Goal: Task Accomplishment & Management: Manage account settings

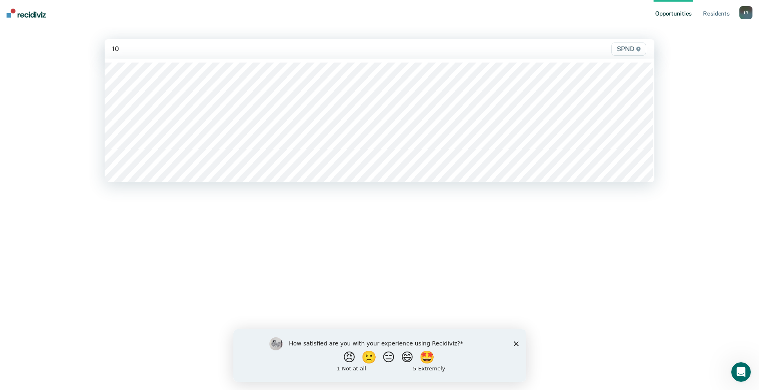
type input "10s"
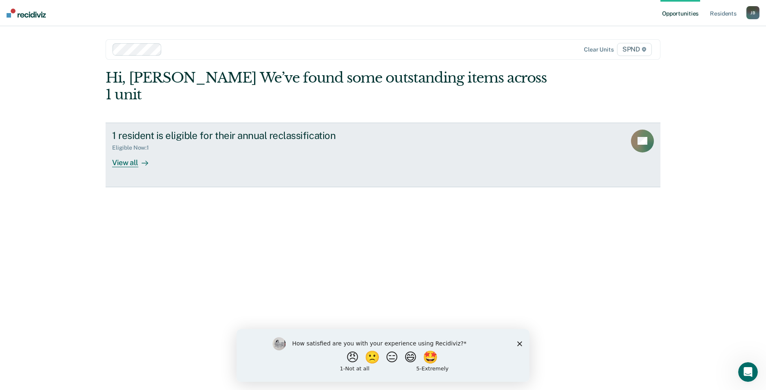
click at [129, 141] on div "Eligible Now : 1" at bounding box center [255, 146] width 287 height 10
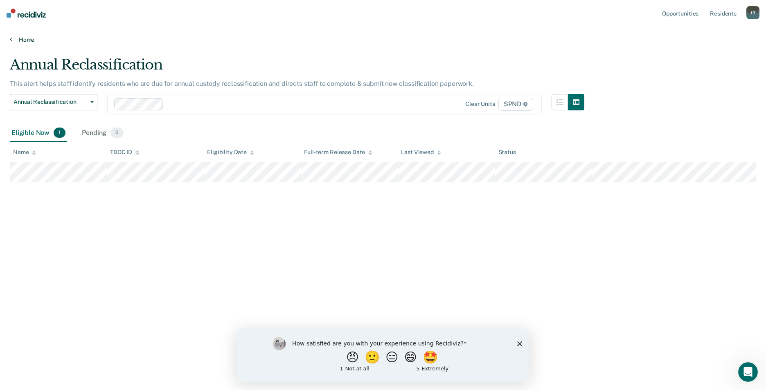
click at [20, 38] on link "Home" at bounding box center [383, 39] width 746 height 7
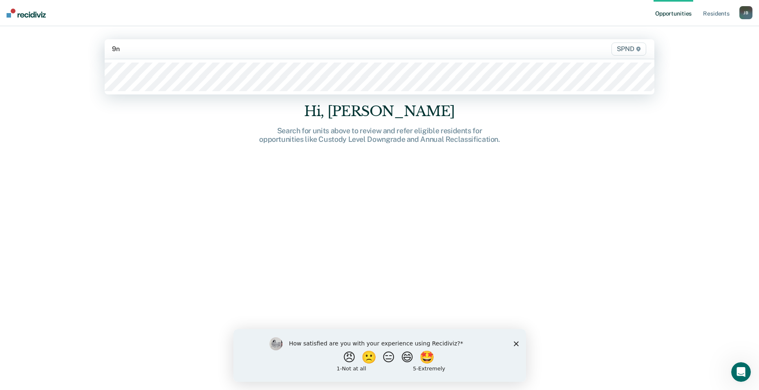
type input "9n2"
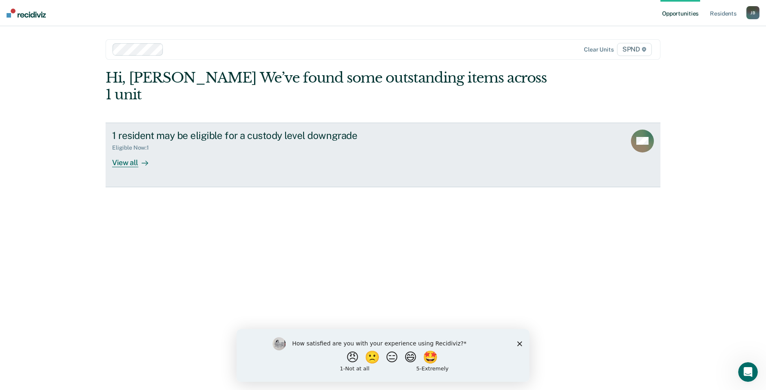
click at [128, 151] on div "View all" at bounding box center [135, 159] width 46 height 16
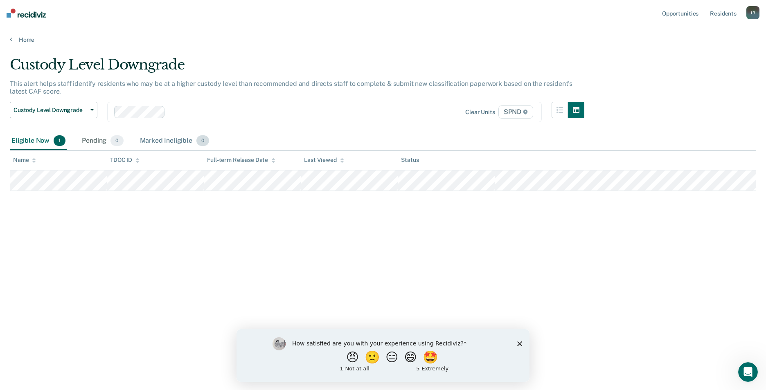
click at [199, 142] on span "0" at bounding box center [202, 140] width 13 height 11
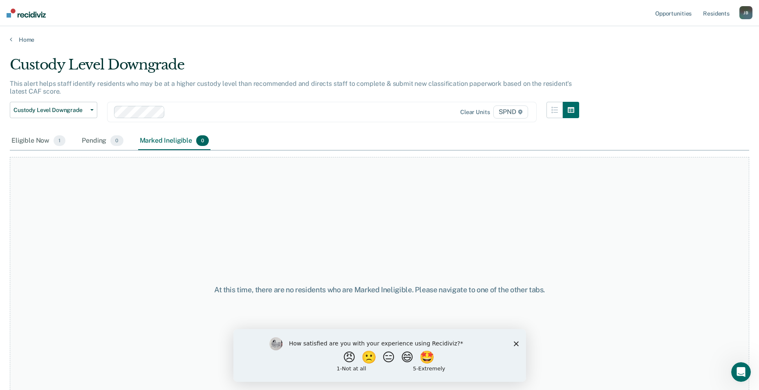
click at [180, 140] on div "Marked Ineligible 0" at bounding box center [174, 141] width 73 height 18
drag, startPoint x: 180, startPoint y: 140, endPoint x: 201, endPoint y: 141, distance: 20.5
click at [201, 141] on span "0" at bounding box center [202, 140] width 13 height 11
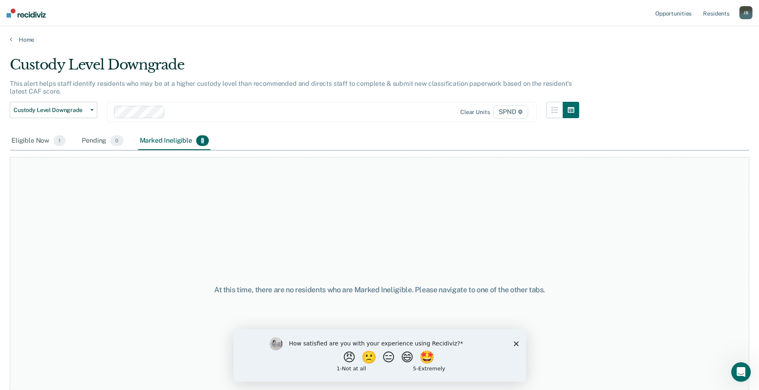
click at [201, 141] on span "0" at bounding box center [202, 140] width 13 height 11
drag, startPoint x: 201, startPoint y: 141, endPoint x: 176, endPoint y: 145, distance: 25.2
click at [176, 145] on div "Marked Ineligible 0" at bounding box center [174, 141] width 73 height 18
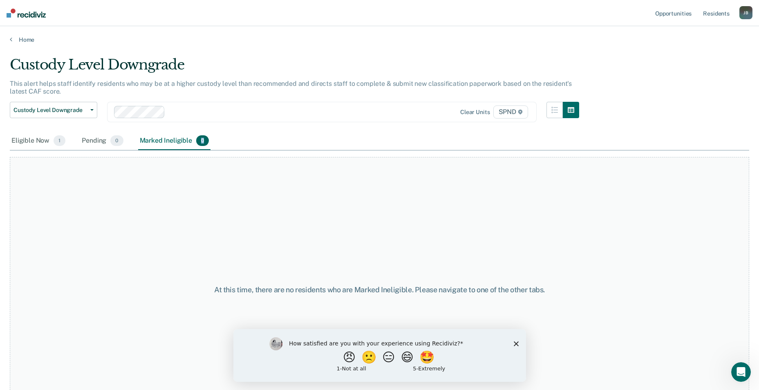
click at [177, 145] on div "Marked Ineligible 0" at bounding box center [174, 141] width 73 height 18
click at [92, 110] on icon "button" at bounding box center [91, 110] width 3 height 2
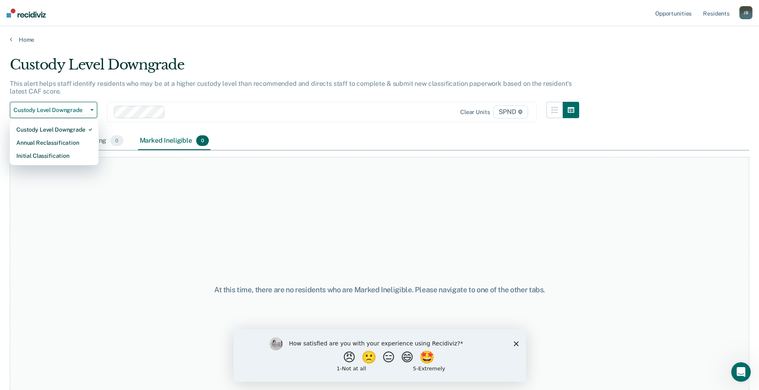
click at [180, 178] on div "At this time, there are no residents who are Marked Ineligible. Please navigate…" at bounding box center [380, 290] width 740 height 266
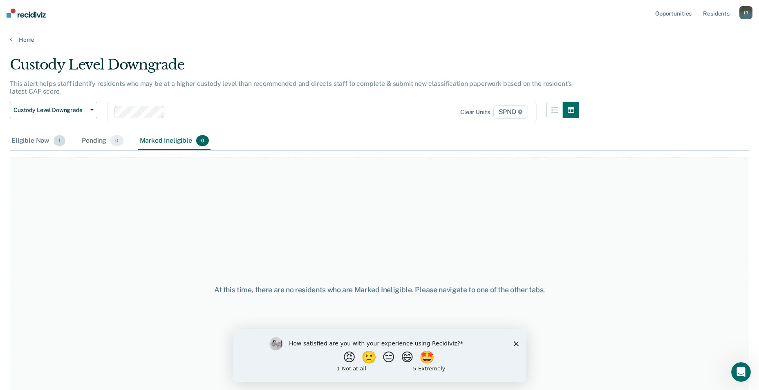
click at [61, 142] on span "1" at bounding box center [60, 140] width 12 height 11
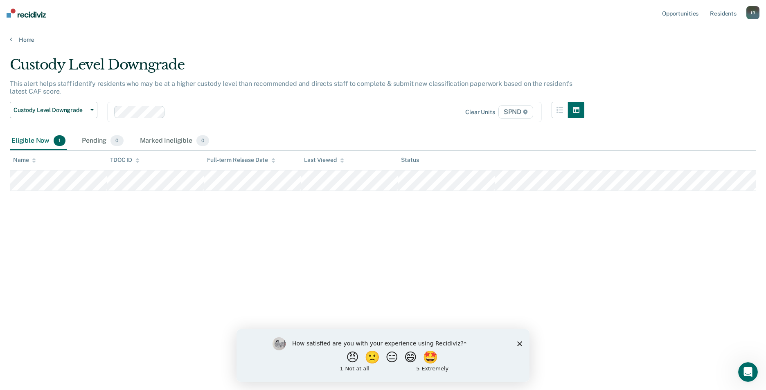
click at [136, 162] on icon at bounding box center [137, 160] width 4 height 5
click at [185, 141] on div "Marked Ineligible 0" at bounding box center [174, 141] width 73 height 18
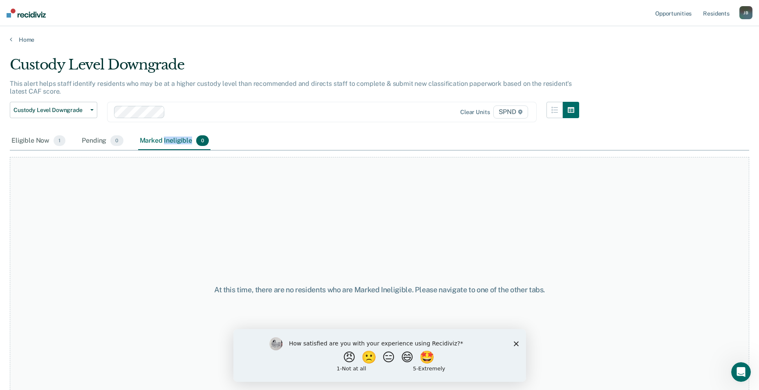
click at [185, 141] on div "Marked Ineligible 0" at bounding box center [174, 141] width 73 height 18
drag, startPoint x: 185, startPoint y: 141, endPoint x: 204, endPoint y: 142, distance: 19.7
click at [204, 142] on span "0" at bounding box center [202, 140] width 13 height 11
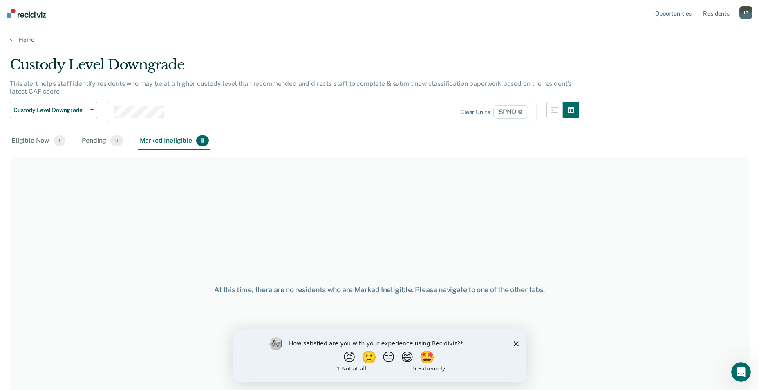
click at [204, 142] on span "0" at bounding box center [202, 140] width 13 height 11
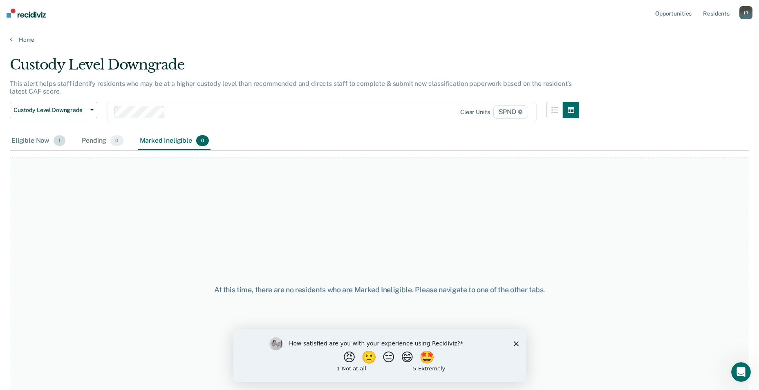
click at [30, 140] on div "Eligible Now 1" at bounding box center [38, 141] width 57 height 18
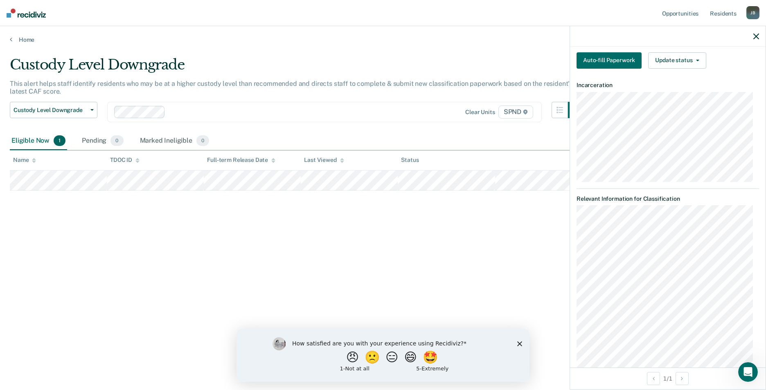
scroll to position [70, 0]
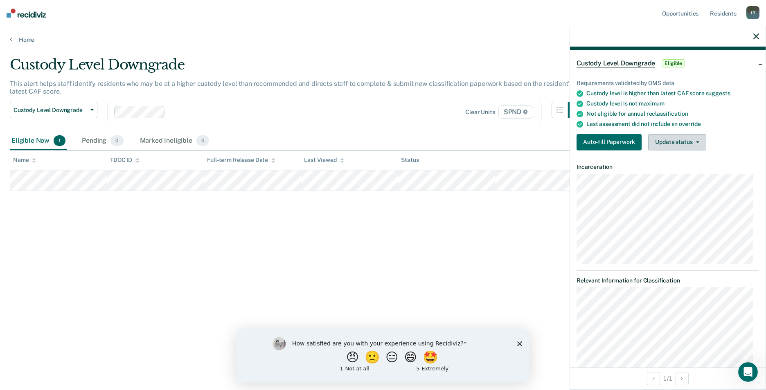
click at [696, 141] on icon "button" at bounding box center [697, 142] width 3 height 2
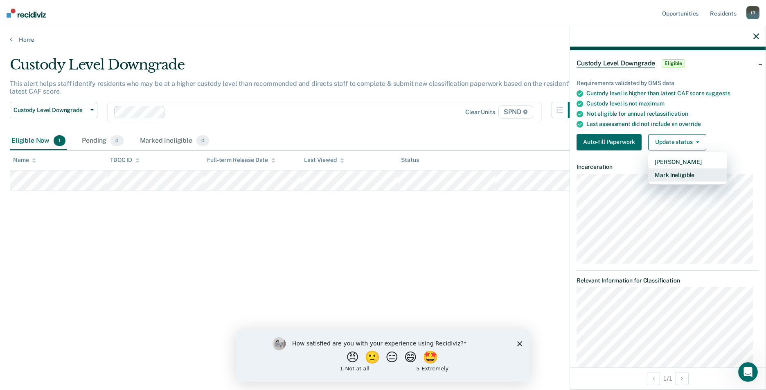
click at [682, 175] on button "Mark Ineligible" at bounding box center [687, 174] width 79 height 13
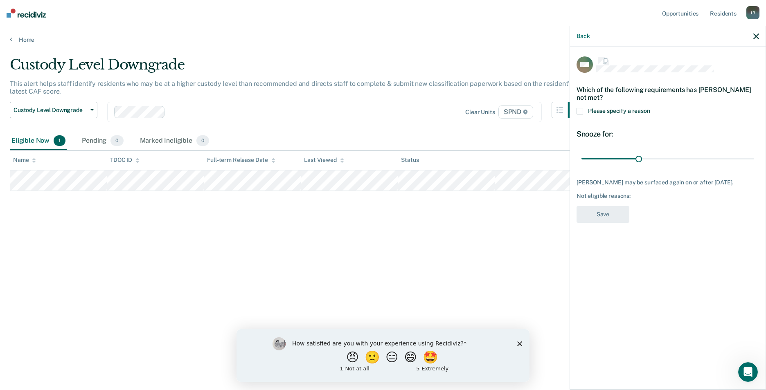
scroll to position [0, 0]
click at [581, 112] on span at bounding box center [579, 112] width 7 height 7
click at [650, 109] on input "Please specify a reason" at bounding box center [650, 109] width 0 height 0
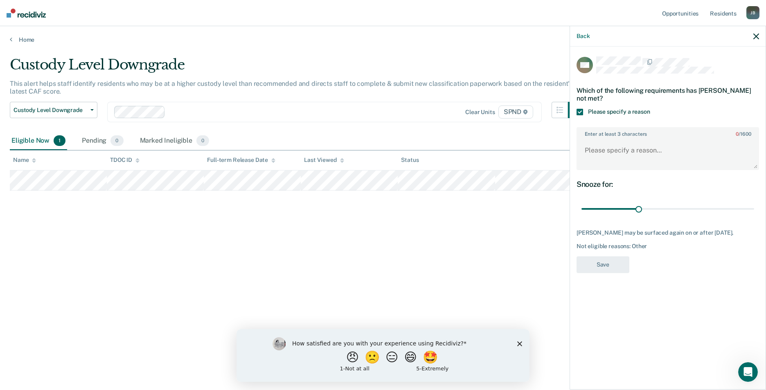
click at [586, 130] on label "Enter at least 3 characters 0 / 1600" at bounding box center [667, 132] width 181 height 9
click at [586, 139] on textarea "Enter at least 3 characters 0 / 1600" at bounding box center [667, 154] width 181 height 30
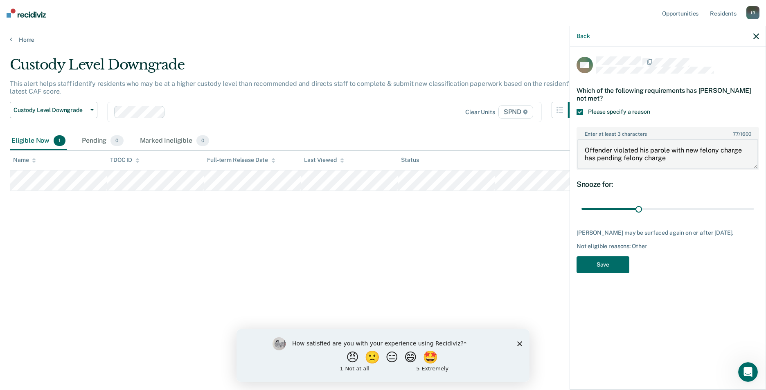
click at [584, 156] on textarea "Offender violated his parole with new felony charge has pending felony charge" at bounding box center [667, 154] width 181 height 30
drag, startPoint x: 583, startPoint y: 157, endPoint x: 595, endPoint y: 158, distance: 11.9
click at [586, 157] on textarea "Offender violated his parole with new felony charge has pending felony charge" at bounding box center [667, 154] width 181 height 30
click at [584, 155] on textarea "Offender violated his parole with new felony charge has pending felony charge" at bounding box center [667, 154] width 181 height 30
type textarea "Offender violated his parole with new felony charge (Possession of Meth) which …"
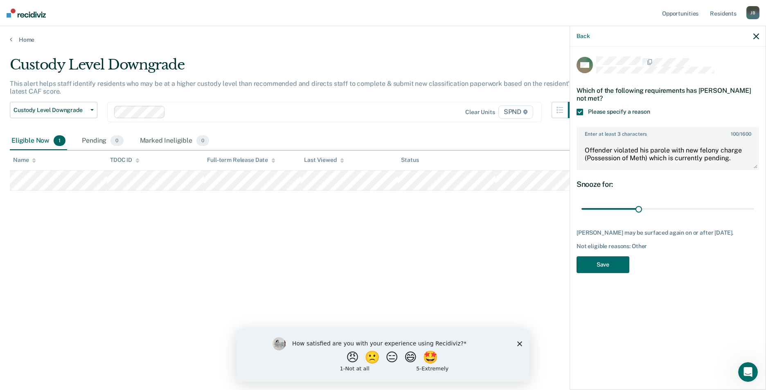
click at [730, 135] on span "100" at bounding box center [734, 134] width 8 height 6
click at [730, 139] on textarea "Offender violated his parole with new felony charge (Possession of Meth) which …" at bounding box center [667, 154] width 181 height 30
click at [730, 135] on span "100" at bounding box center [734, 134] width 8 height 6
click at [730, 139] on textarea "Offender violated his parole with new felony charge (Possession of Meth) which …" at bounding box center [667, 154] width 181 height 30
click at [613, 265] on button "Save" at bounding box center [602, 264] width 53 height 17
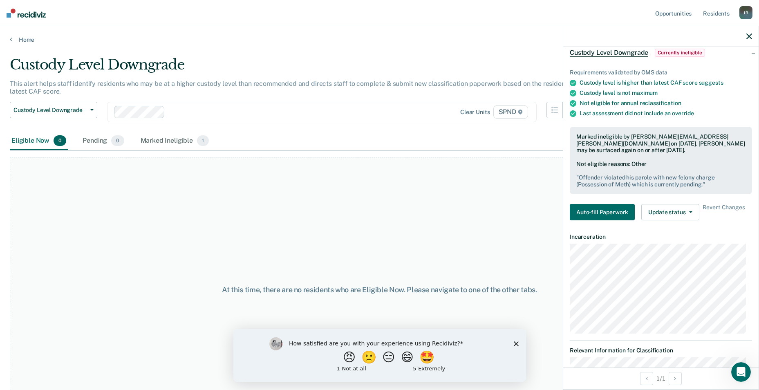
scroll to position [82, 0]
